Goal: Transaction & Acquisition: Purchase product/service

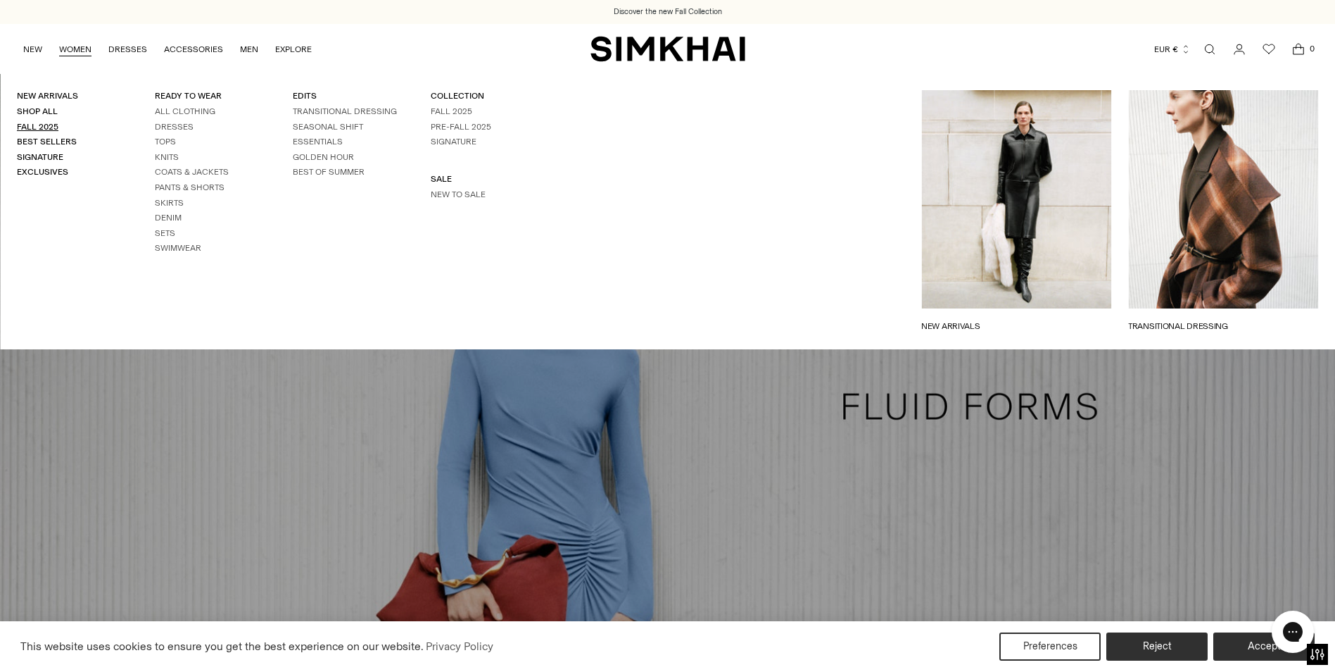
click at [42, 126] on link "Fall 2025" at bounding box center [38, 127] width 42 height 10
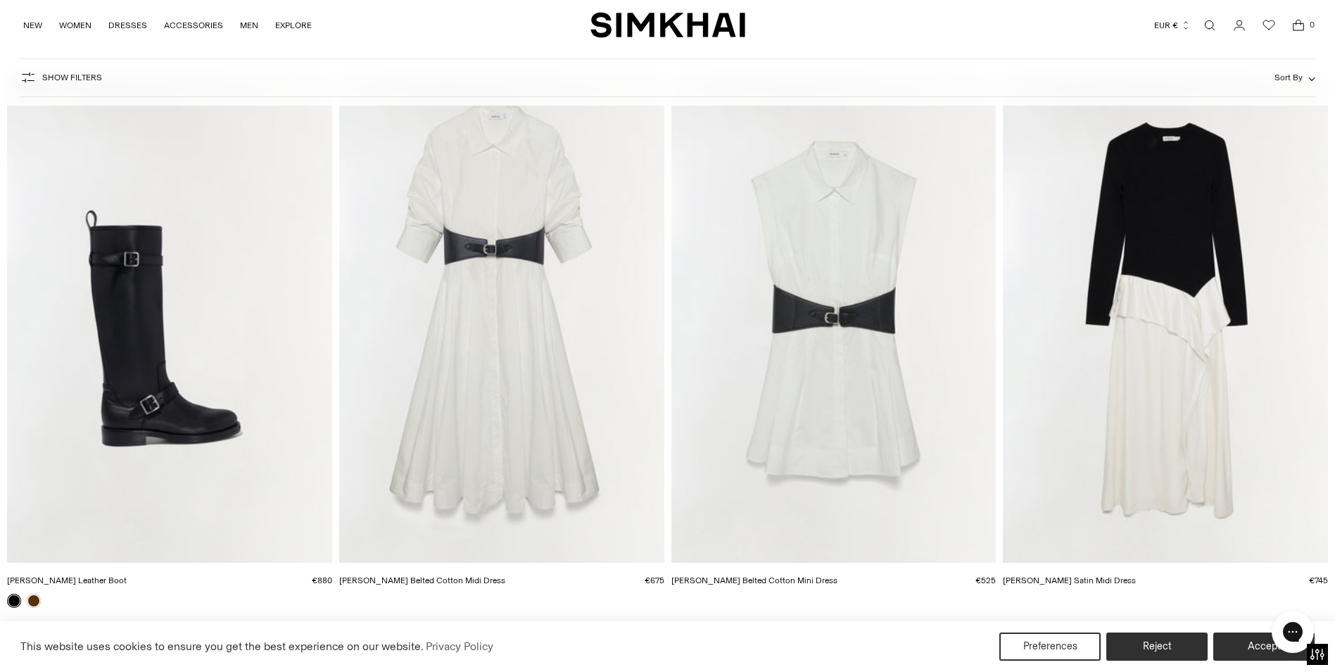
scroll to position [634, 0]
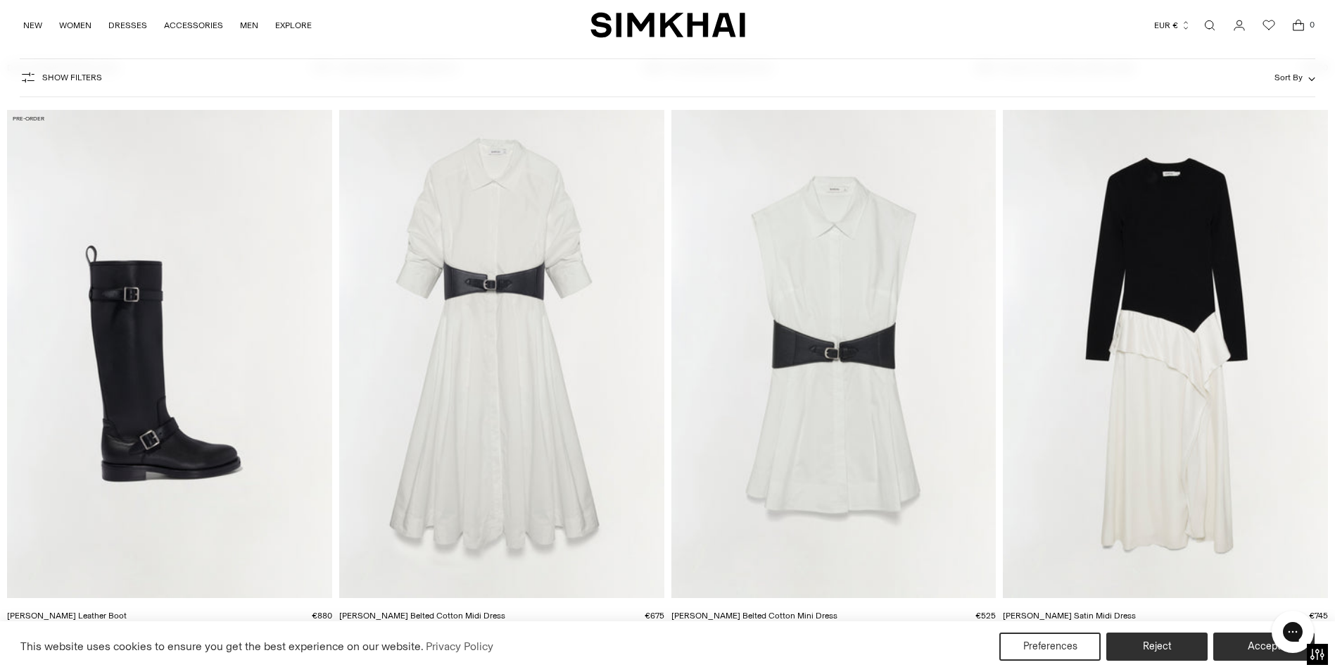
click at [0, 0] on img "Olson Belted Cotton Midi Dress" at bounding box center [0, 0] width 0 height 0
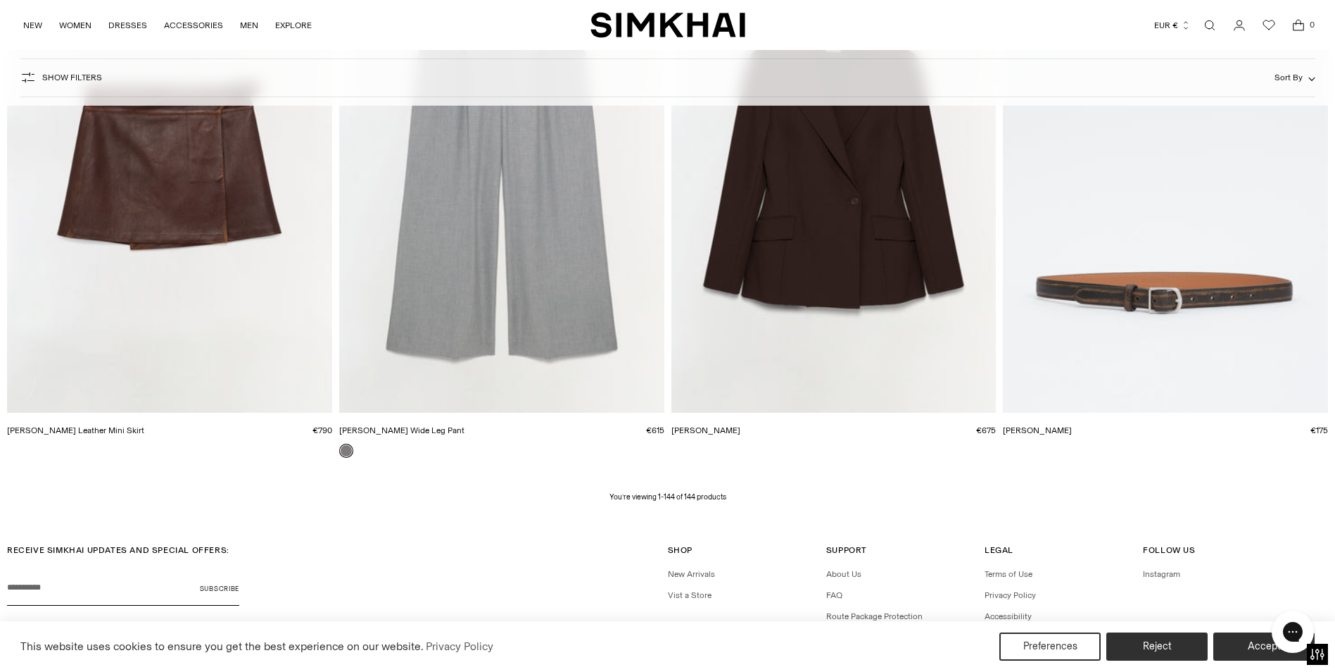
scroll to position [19706, 0]
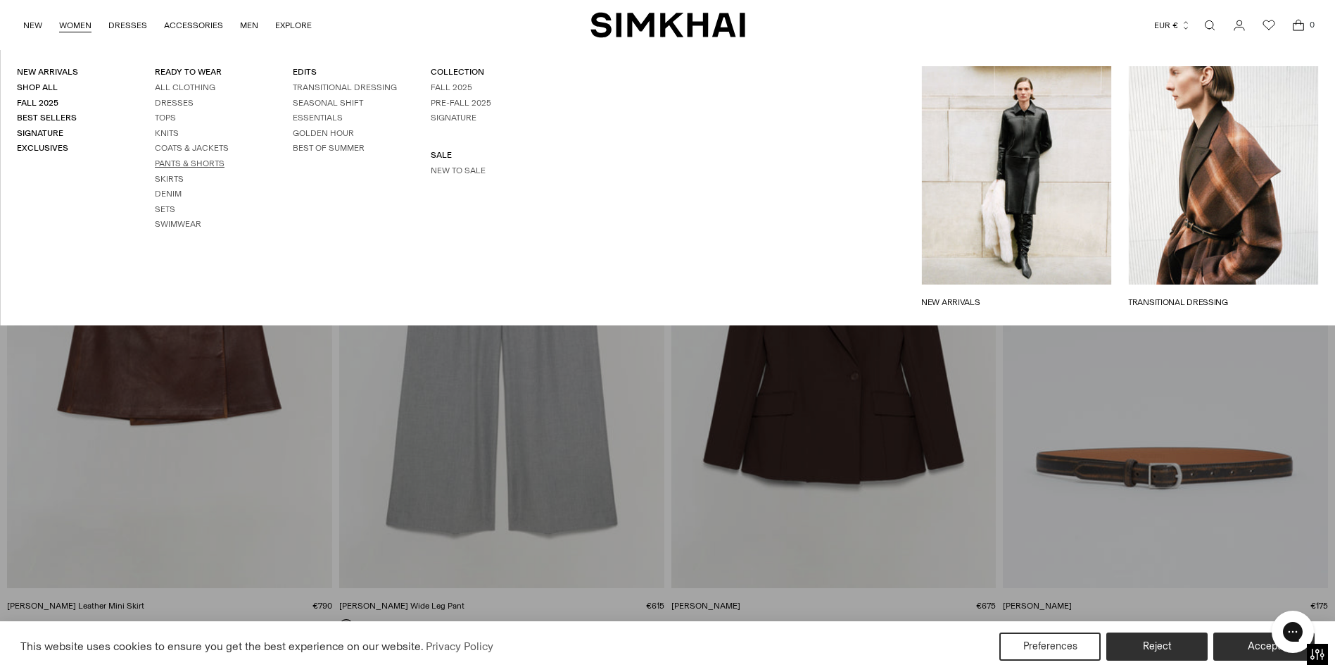
click at [163, 158] on link "Pants & Shorts" at bounding box center [190, 163] width 70 height 10
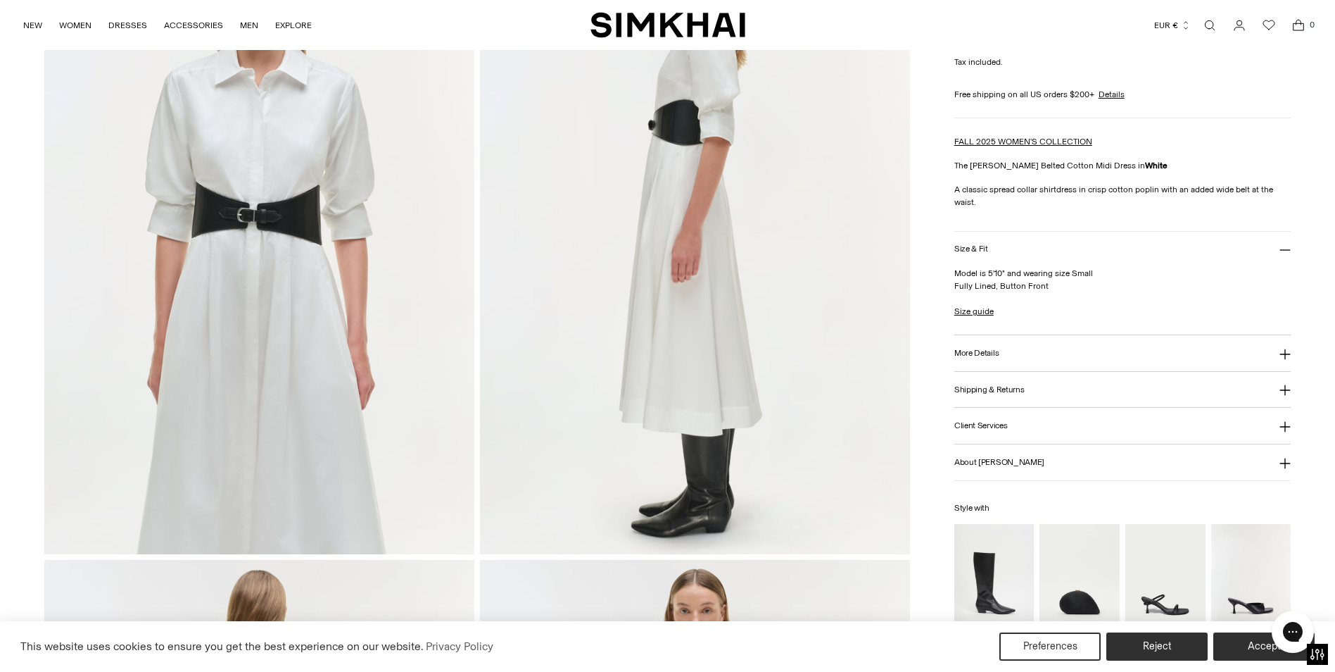
scroll to position [1197, 0]
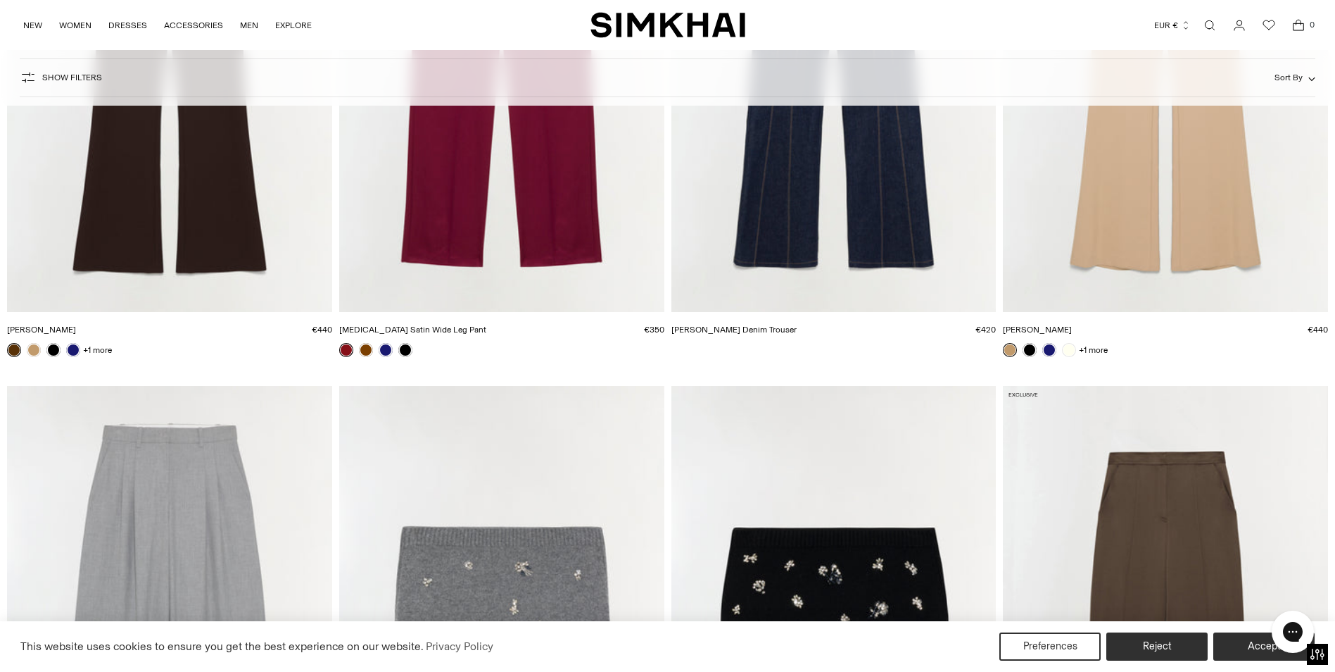
scroll to position [422, 0]
